Goal: Task Accomplishment & Management: Use online tool/utility

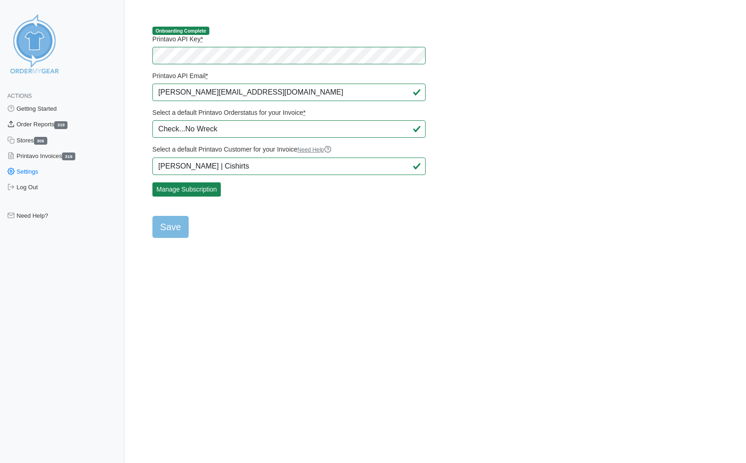
click at [48, 126] on link "Order Reports 319" at bounding box center [62, 125] width 124 height 16
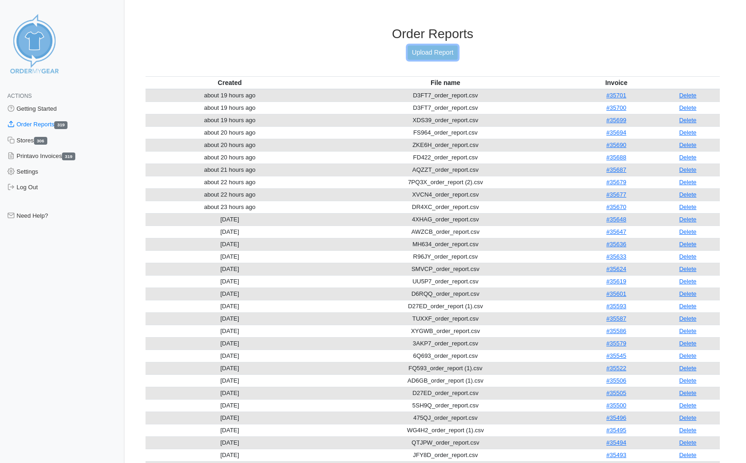
click at [425, 54] on link "Upload Report" at bounding box center [433, 52] width 50 height 14
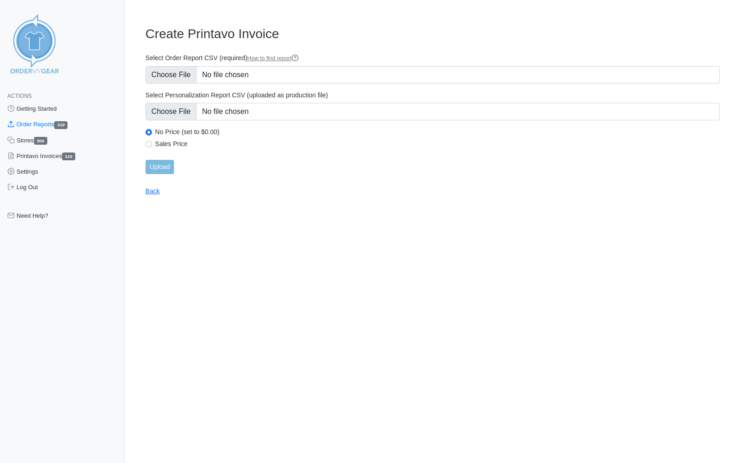
type input "C:\fakepath\729CM_order_report.csv"
click at [156, 168] on input "Upload" at bounding box center [160, 167] width 28 height 14
